Goal: Transaction & Acquisition: Purchase product/service

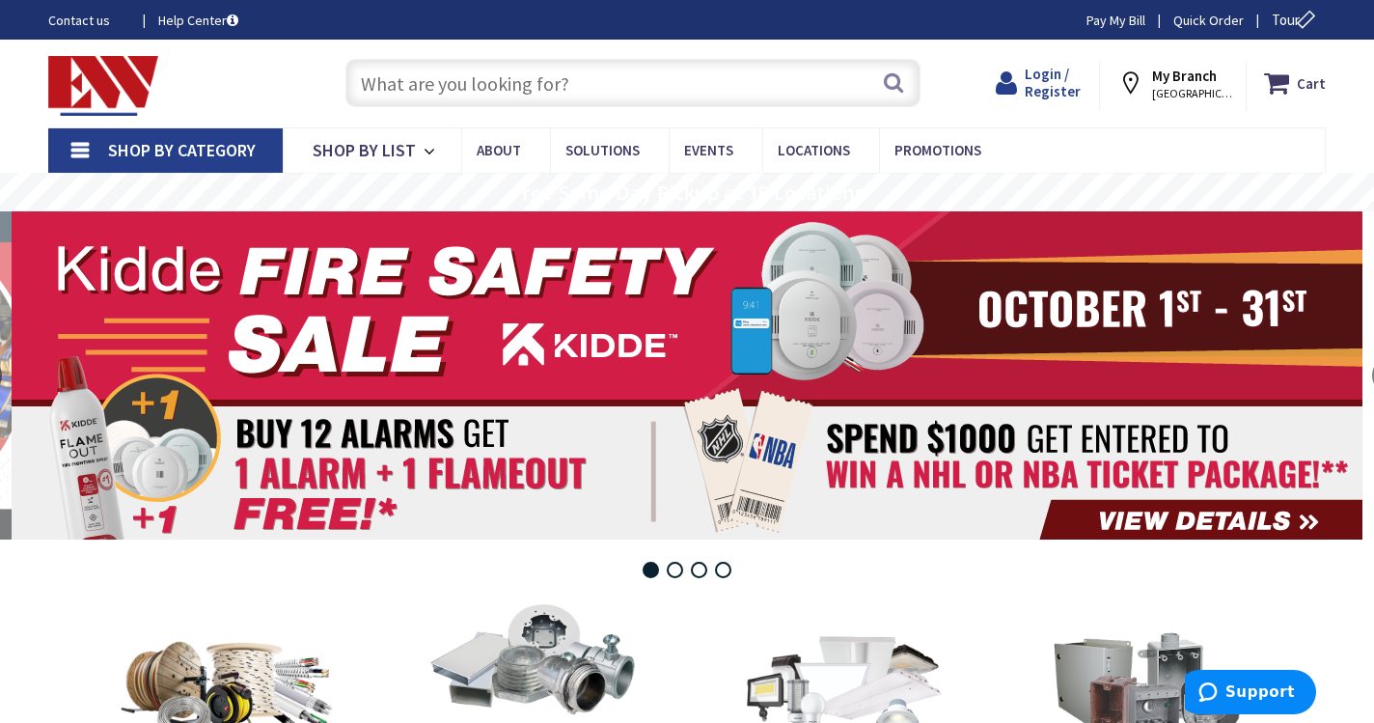
click at [1048, 82] on span "Login / Register" at bounding box center [1053, 83] width 56 height 36
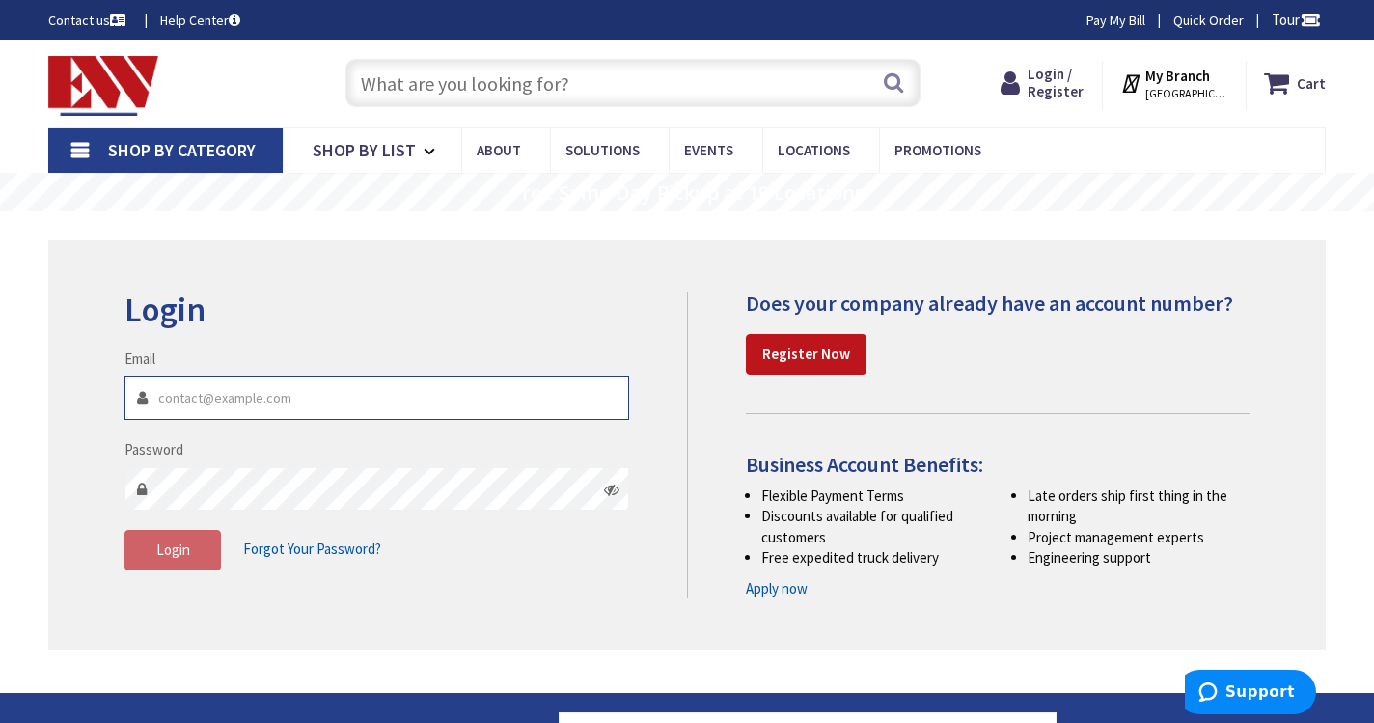
type input "[EMAIL_ADDRESS][DOMAIN_NAME]"
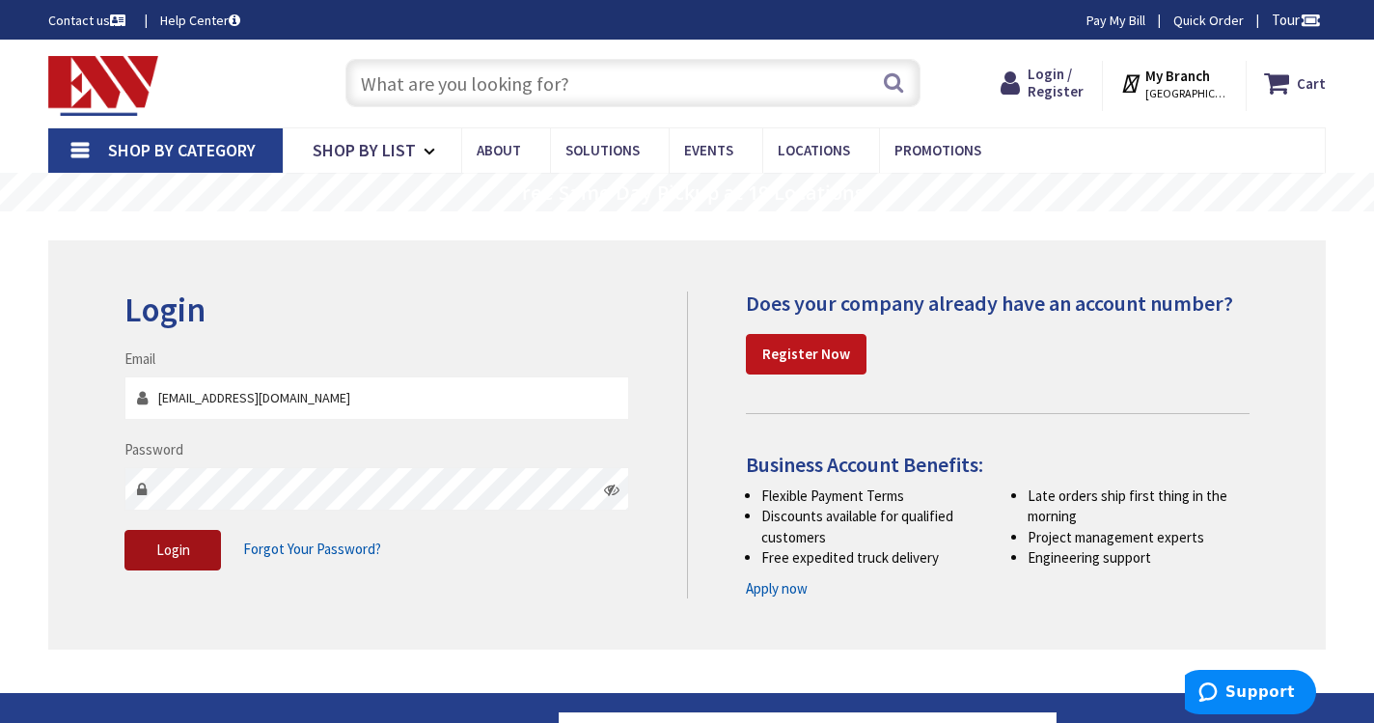
click at [173, 544] on span "Login" at bounding box center [173, 549] width 34 height 18
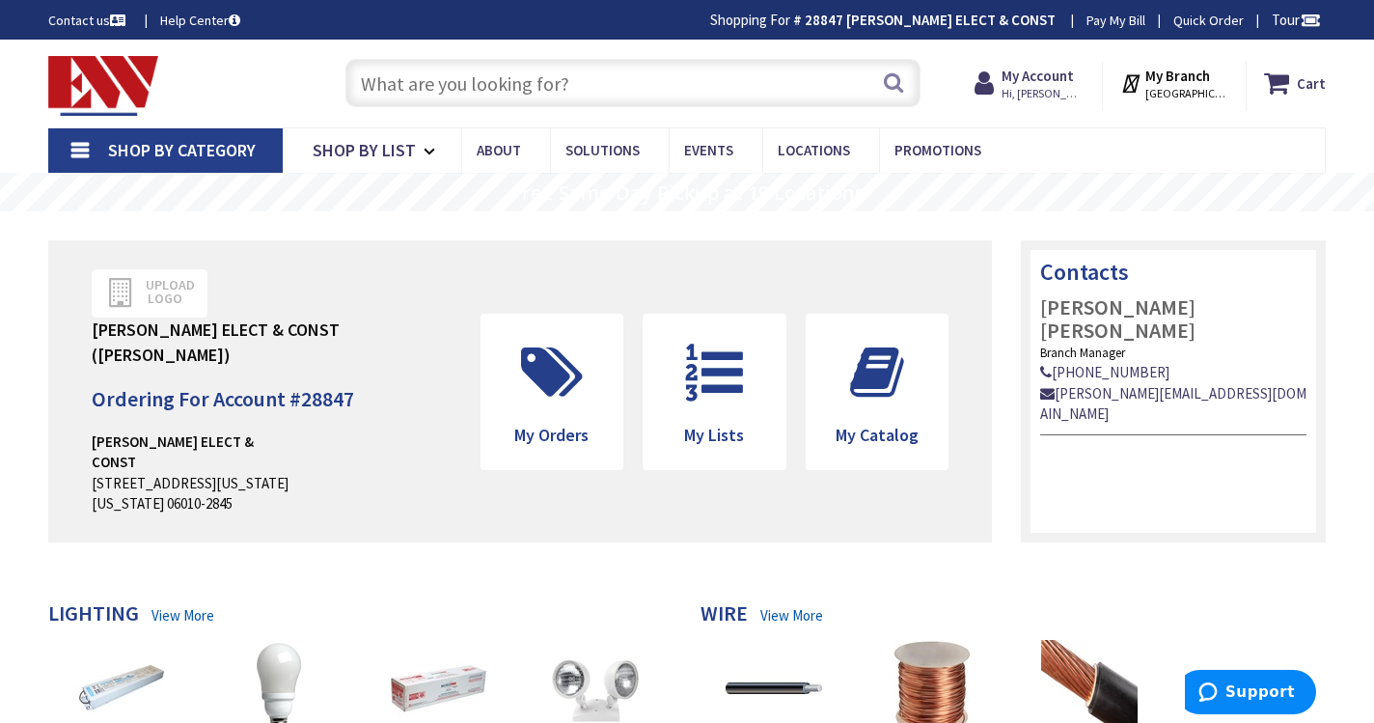
click at [492, 81] on input "text" at bounding box center [632, 83] width 575 height 48
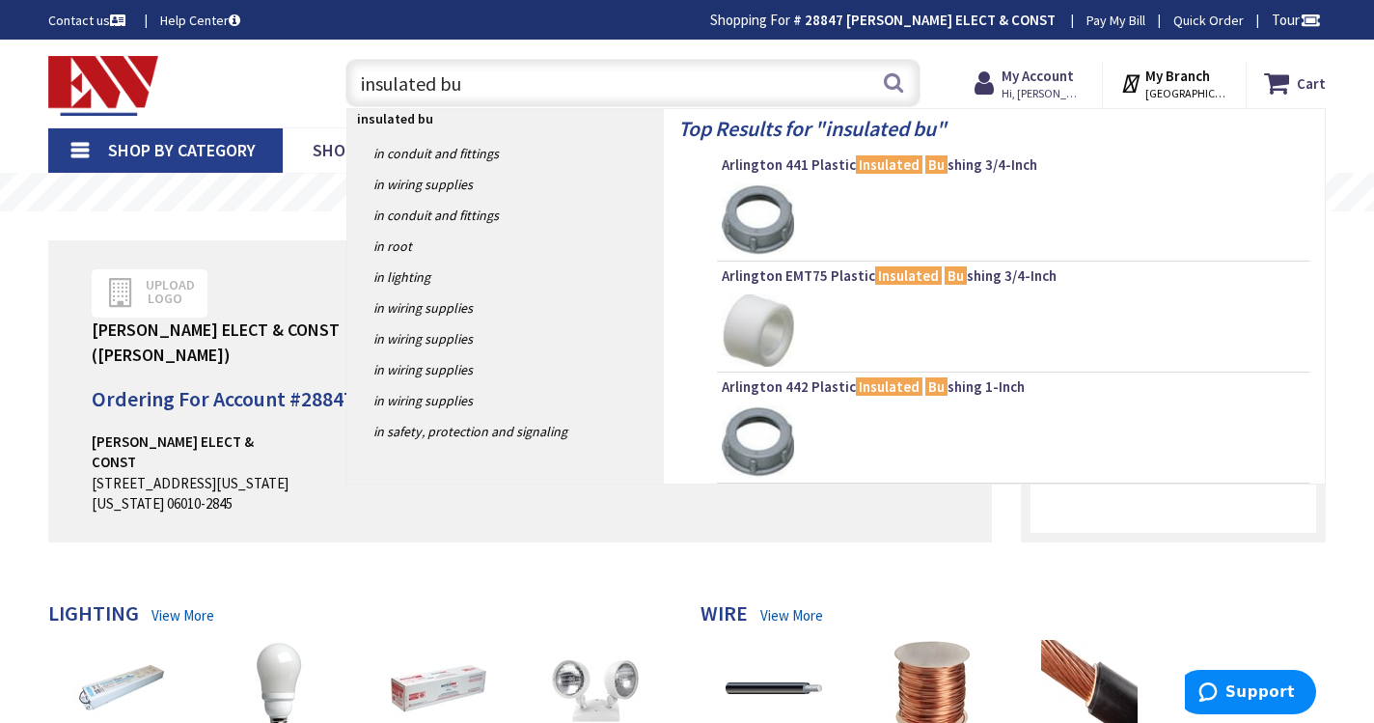
type input "insulated bug"
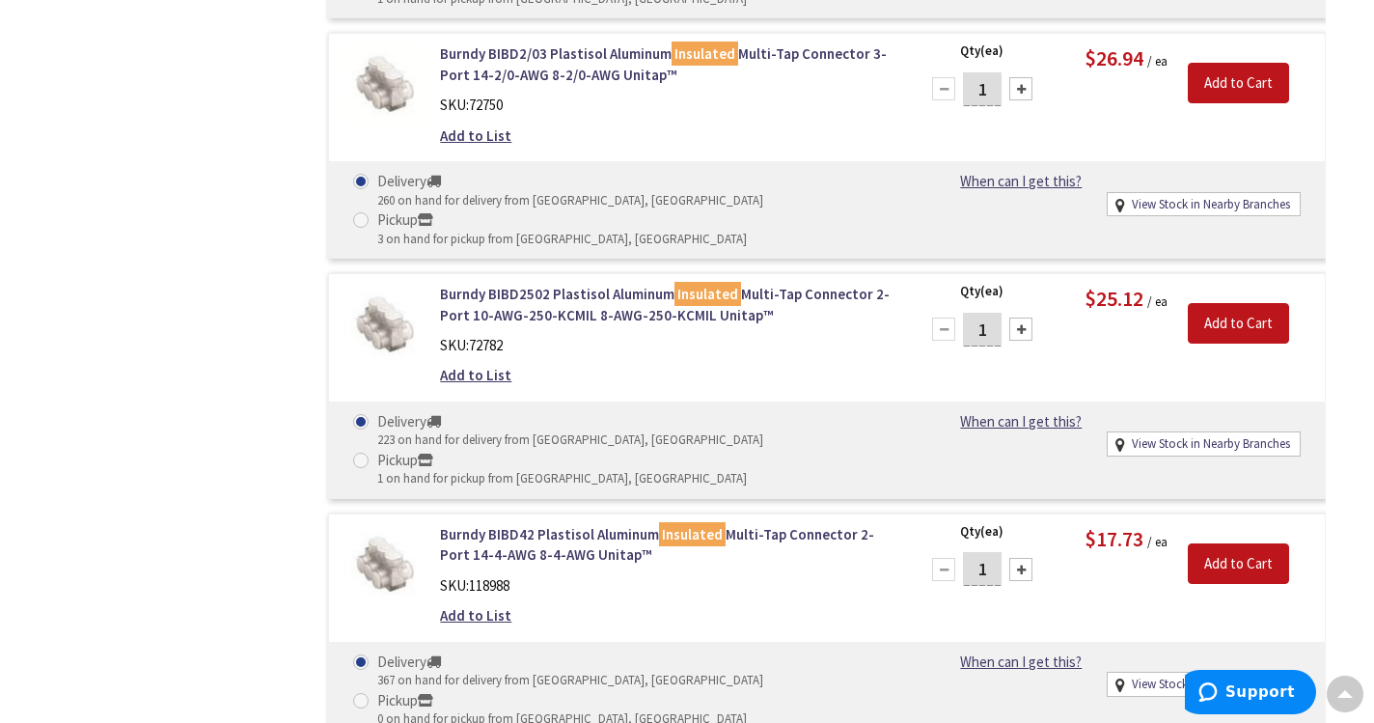
scroll to position [2468, 0]
